Goal: Check status: Check status

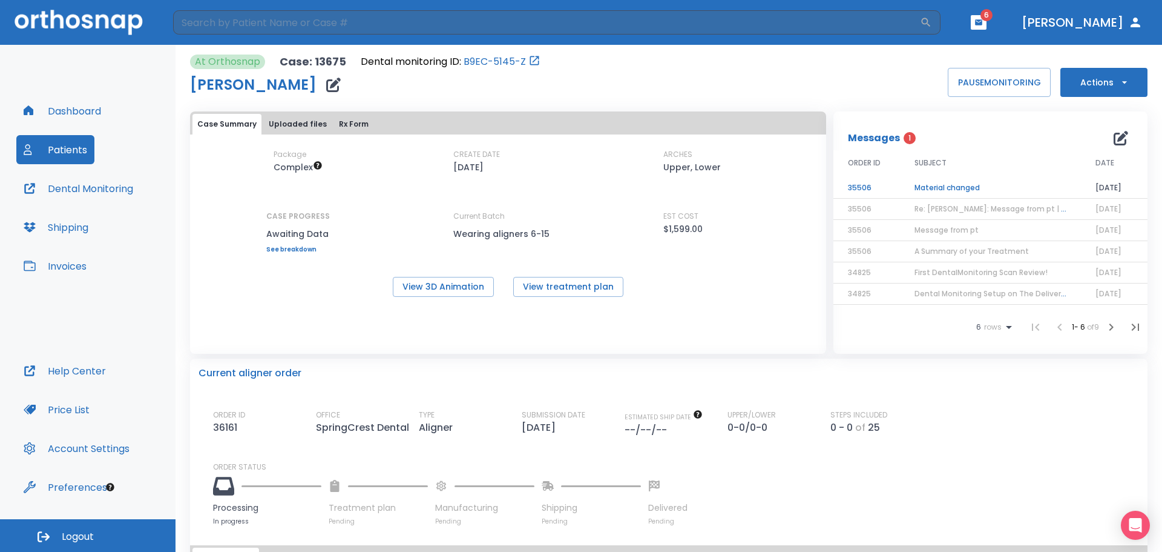
click at [941, 186] on td "Material changed" at bounding box center [990, 187] width 181 height 21
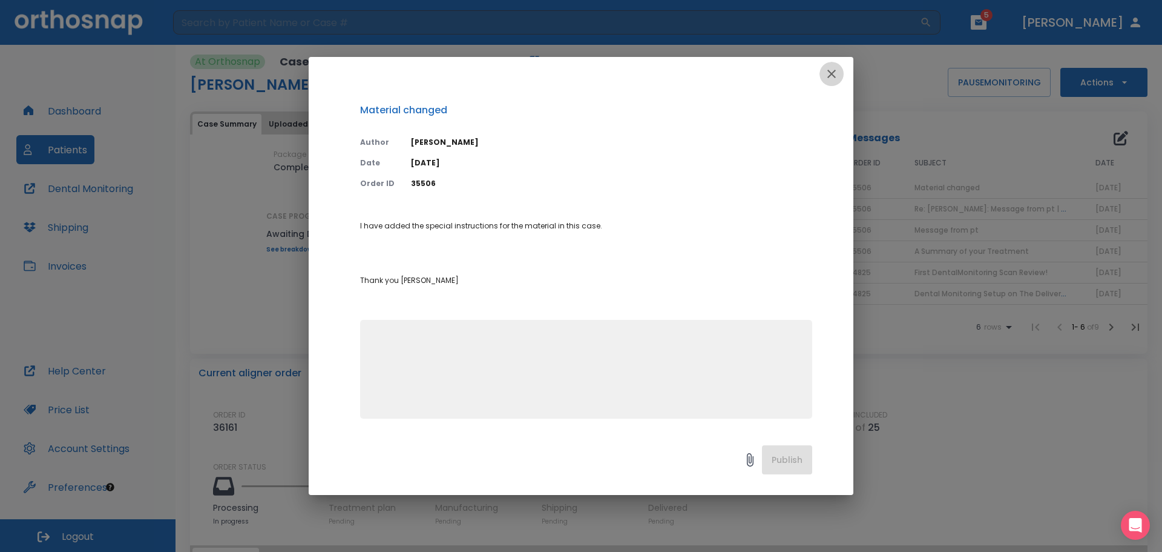
click at [835, 72] on icon "button" at bounding box center [832, 74] width 15 height 15
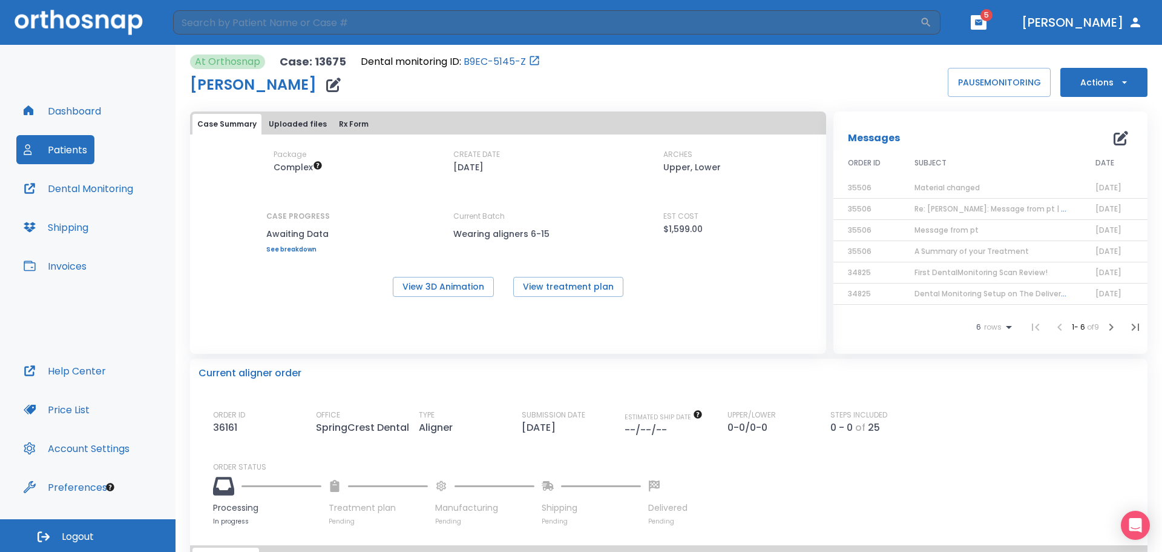
click at [983, 25] on icon "button" at bounding box center [979, 22] width 8 height 8
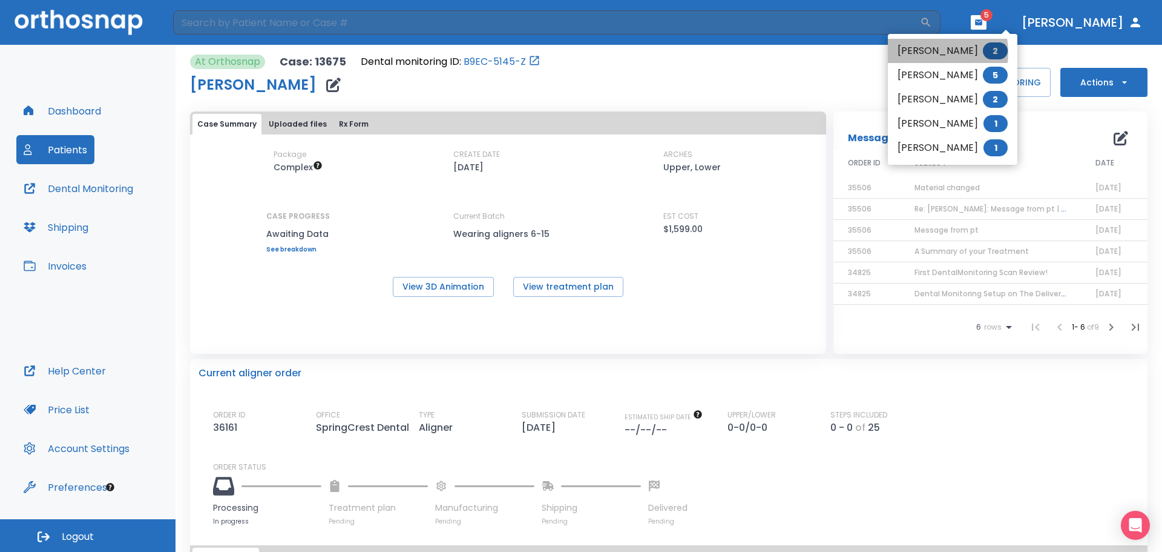
click at [927, 52] on li "[PERSON_NAME] 2" at bounding box center [953, 51] width 130 height 24
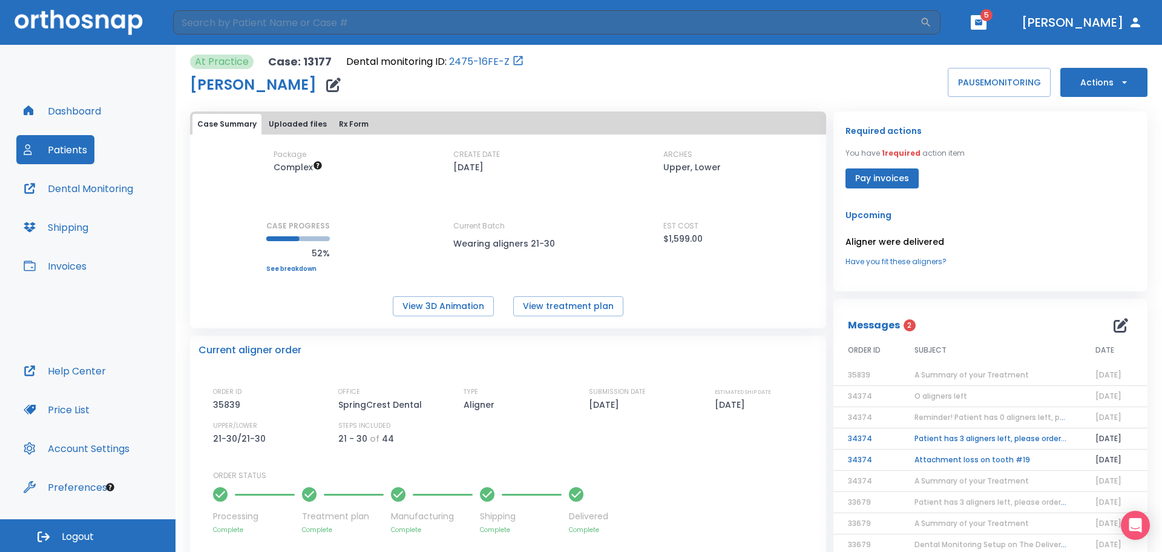
click at [960, 459] on td "Attachment loss on tooth #19" at bounding box center [990, 459] width 181 height 21
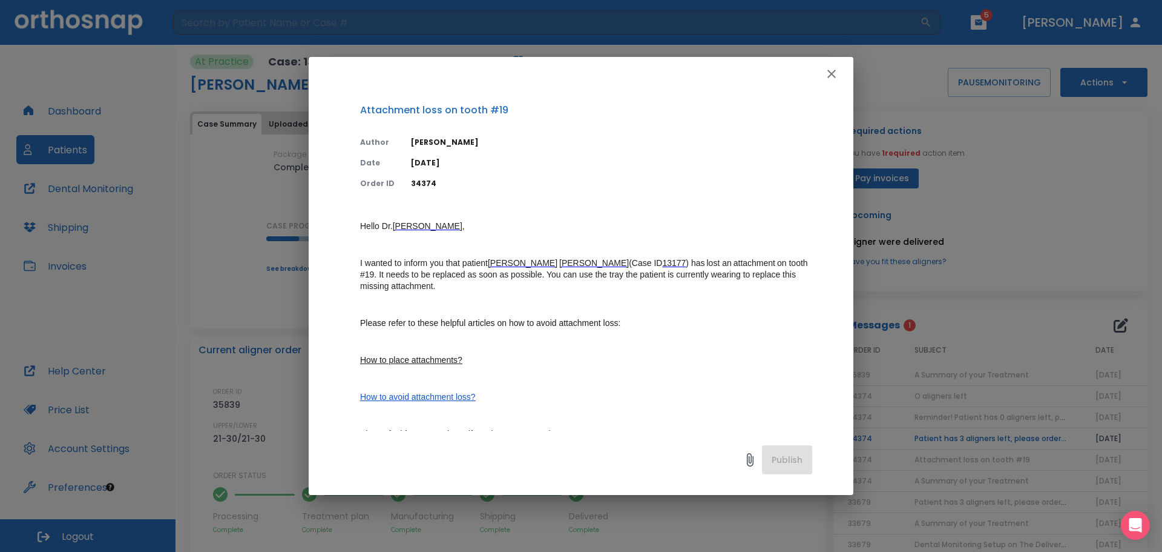
click at [835, 77] on icon "button" at bounding box center [832, 74] width 8 height 8
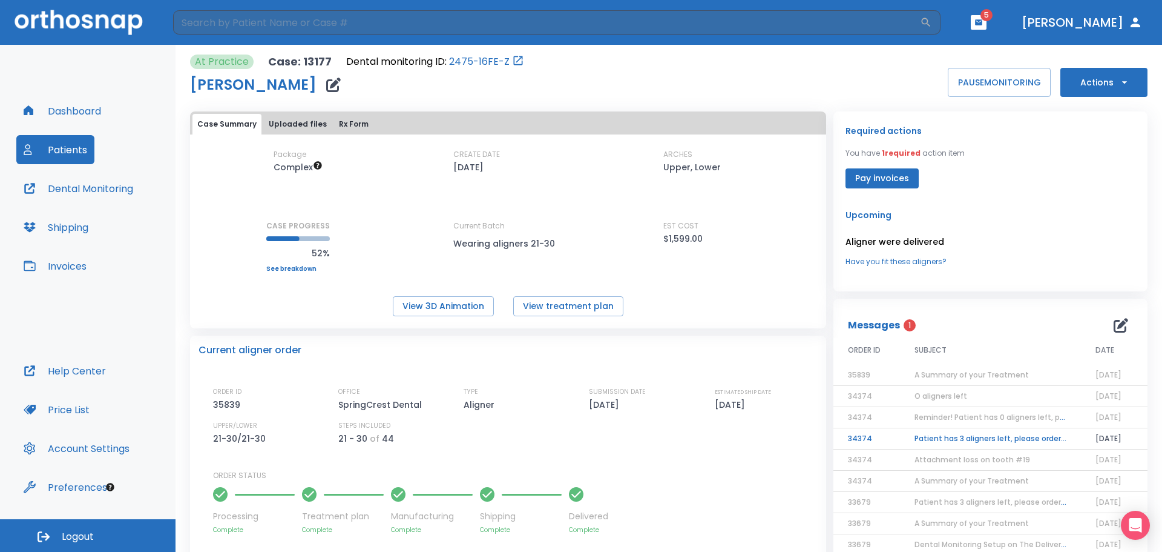
click at [932, 436] on td "Patient has 3 aligners left, please order next set!" at bounding box center [990, 438] width 181 height 21
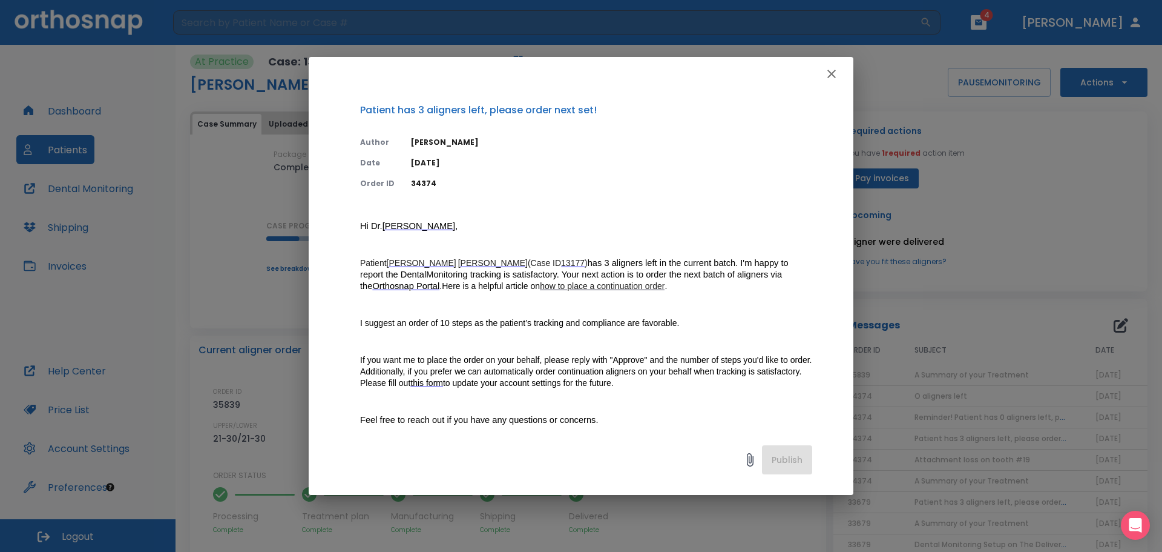
click at [835, 73] on icon "button" at bounding box center [832, 74] width 15 height 15
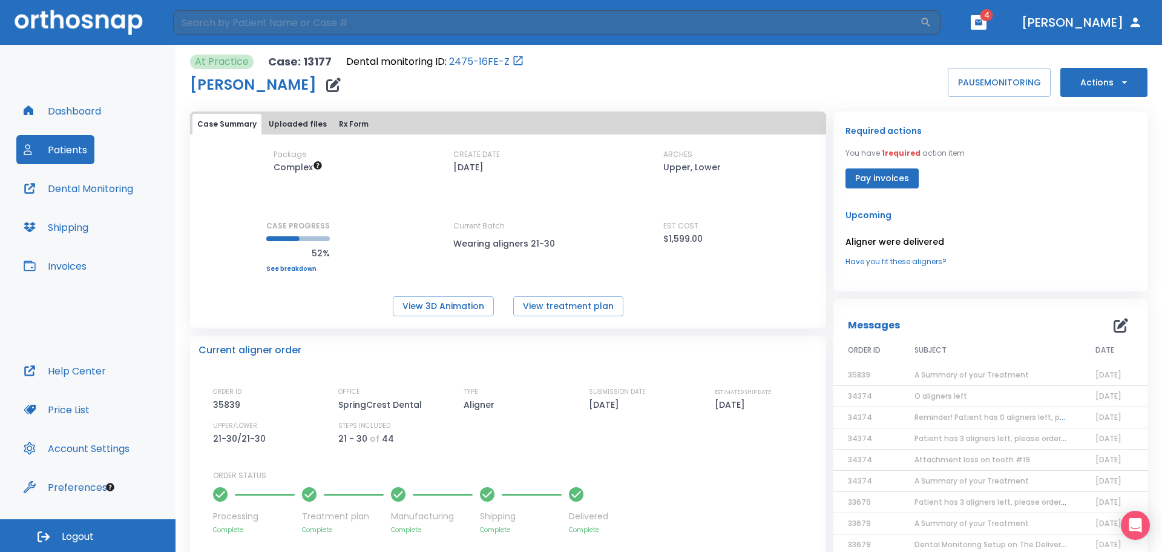
click at [56, 224] on button "Shipping" at bounding box center [55, 226] width 79 height 29
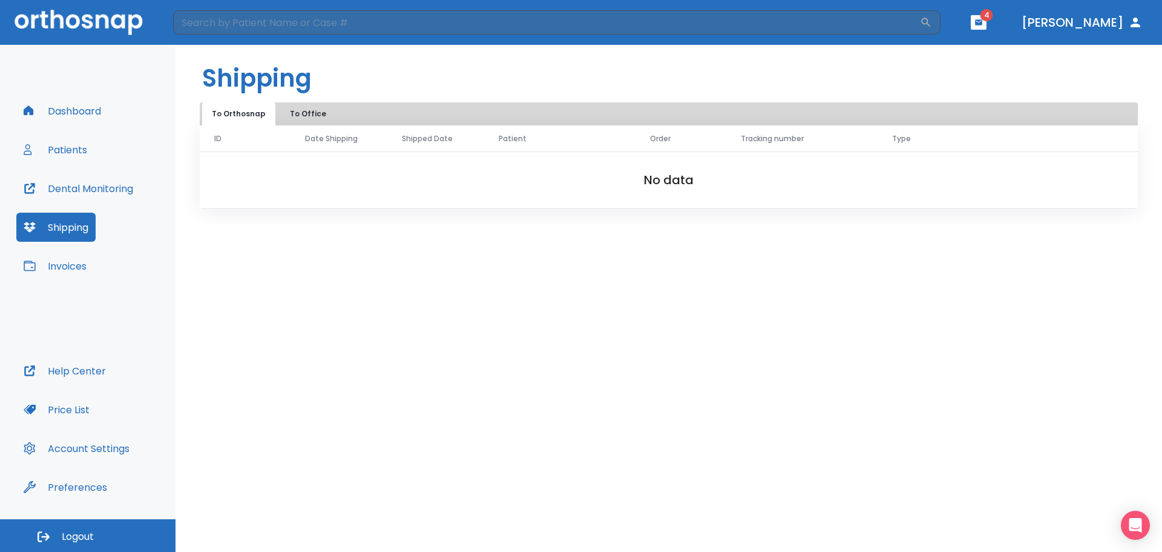
click at [300, 115] on button "To Office" at bounding box center [308, 113] width 61 height 23
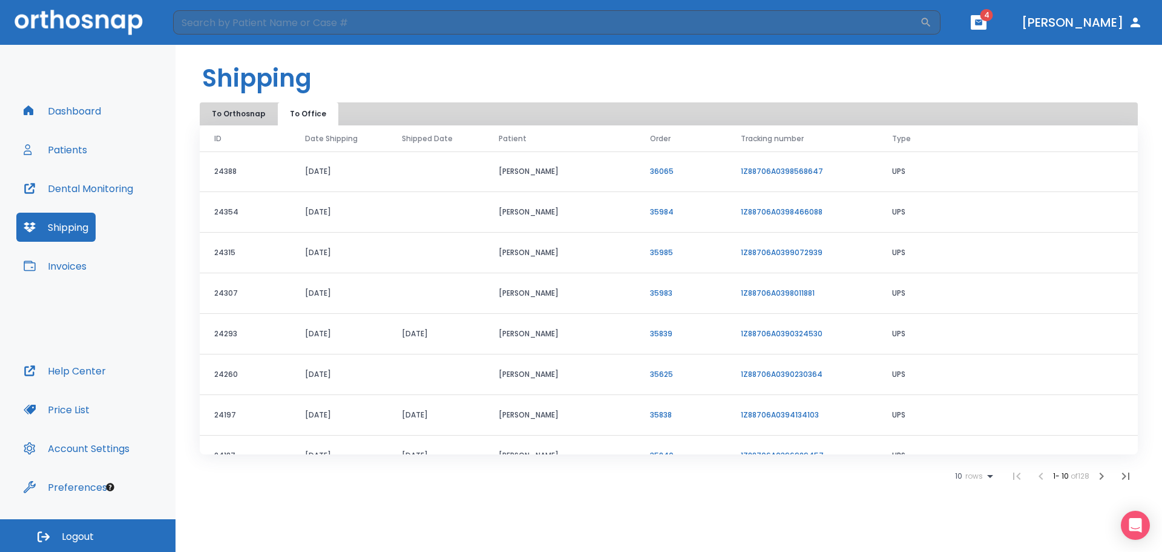
click at [781, 168] on link "1Z88706A0398568647" at bounding box center [782, 171] width 82 height 10
click at [68, 145] on button "Patients" at bounding box center [55, 149] width 78 height 29
